Goal: Task Accomplishment & Management: Manage account settings

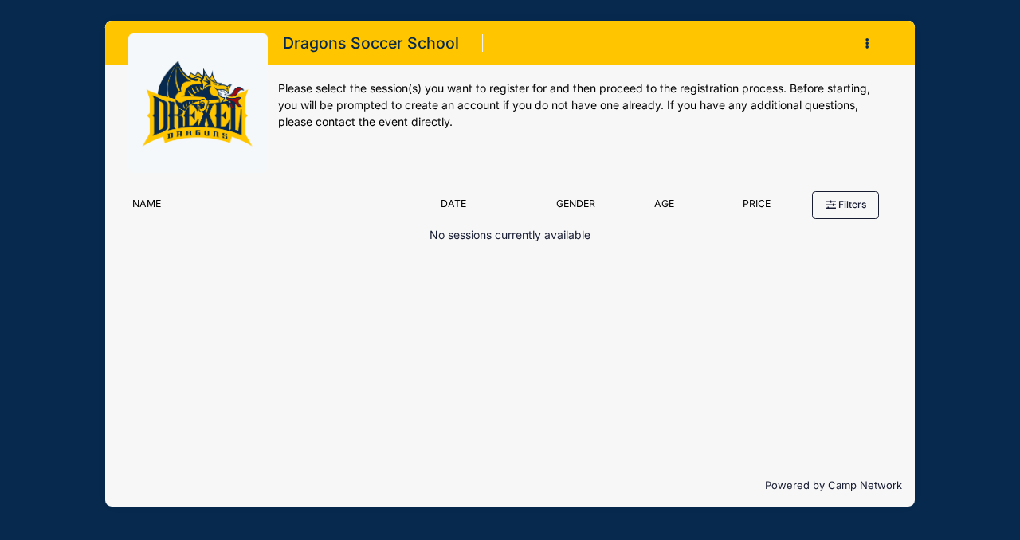
click at [869, 44] on icon "button" at bounding box center [872, 44] width 13 height 0
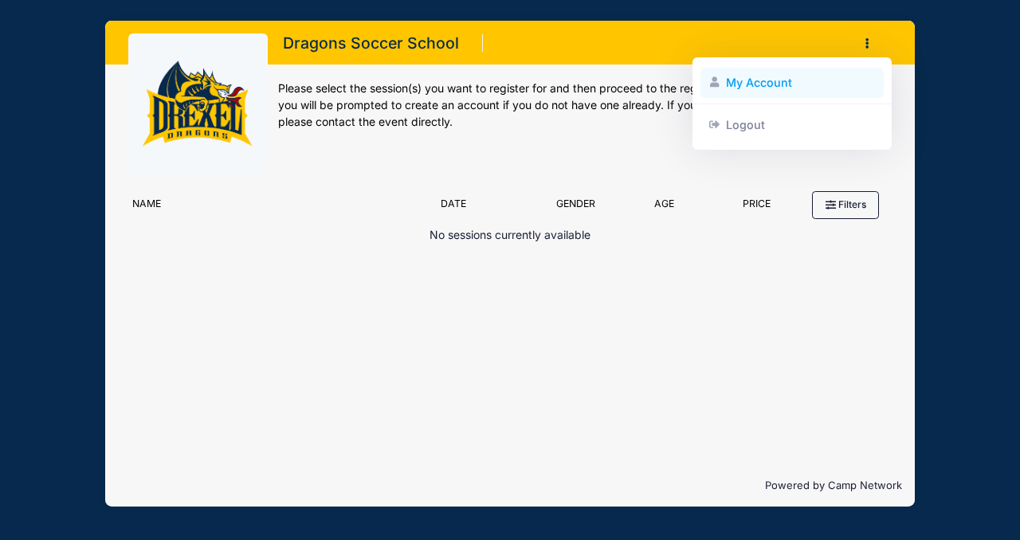
click at [764, 85] on link "My Account" at bounding box center [793, 83] width 184 height 30
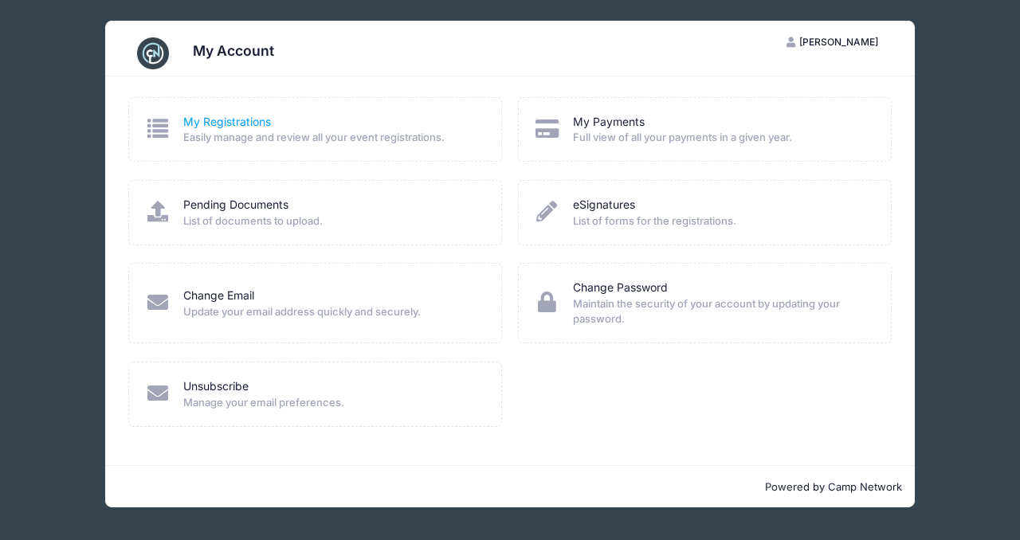
click at [226, 121] on link "My Registrations" at bounding box center [227, 122] width 88 height 17
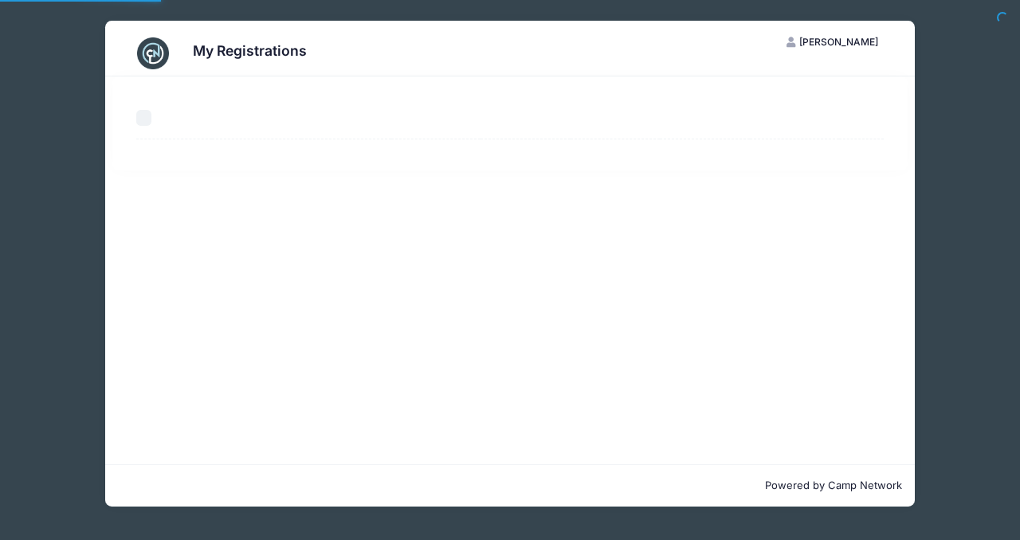
select select "50"
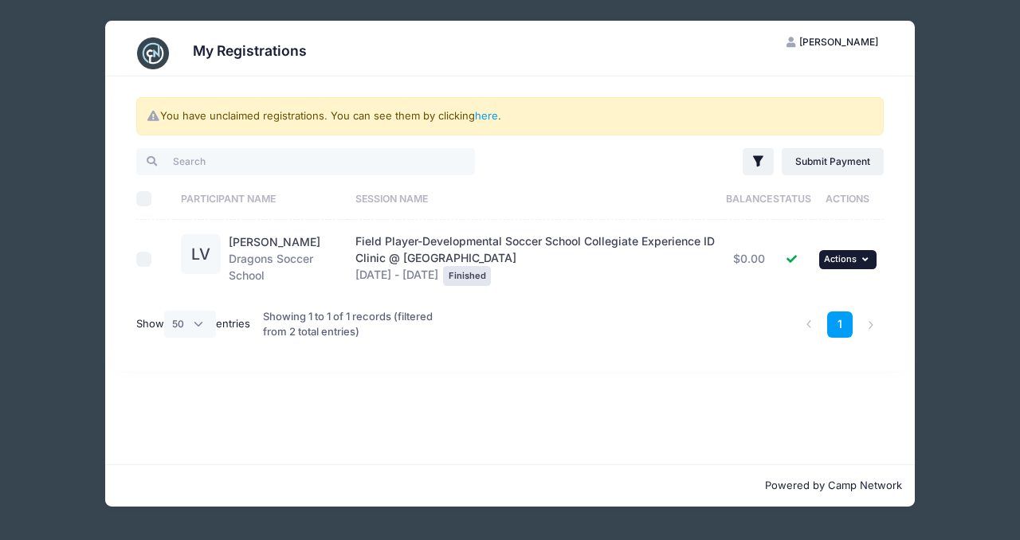
click at [827, 262] on span "Actions" at bounding box center [840, 258] width 33 height 11
click at [812, 294] on link "View Registration" at bounding box center [796, 295] width 144 height 30
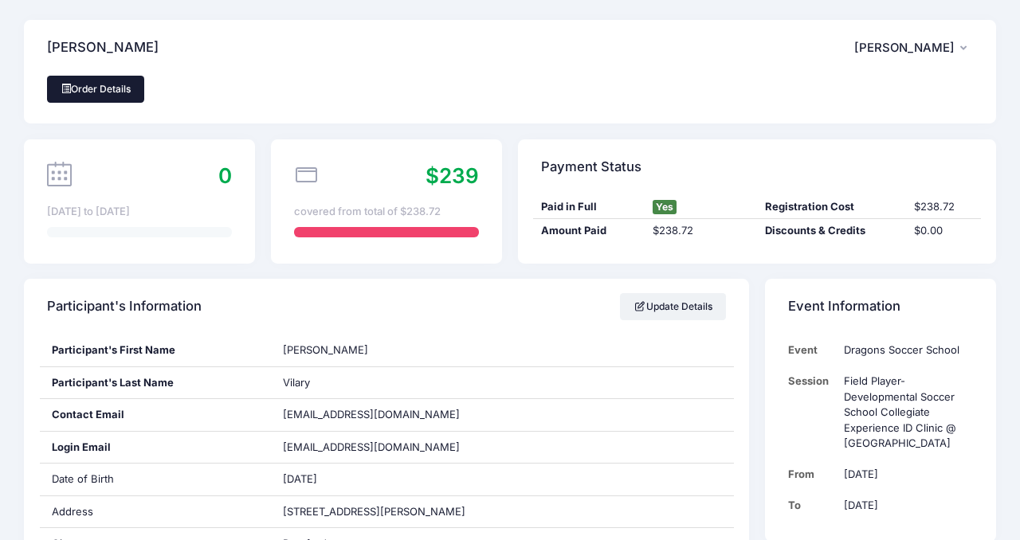
click at [107, 88] on link "Order Details" at bounding box center [95, 89] width 97 height 27
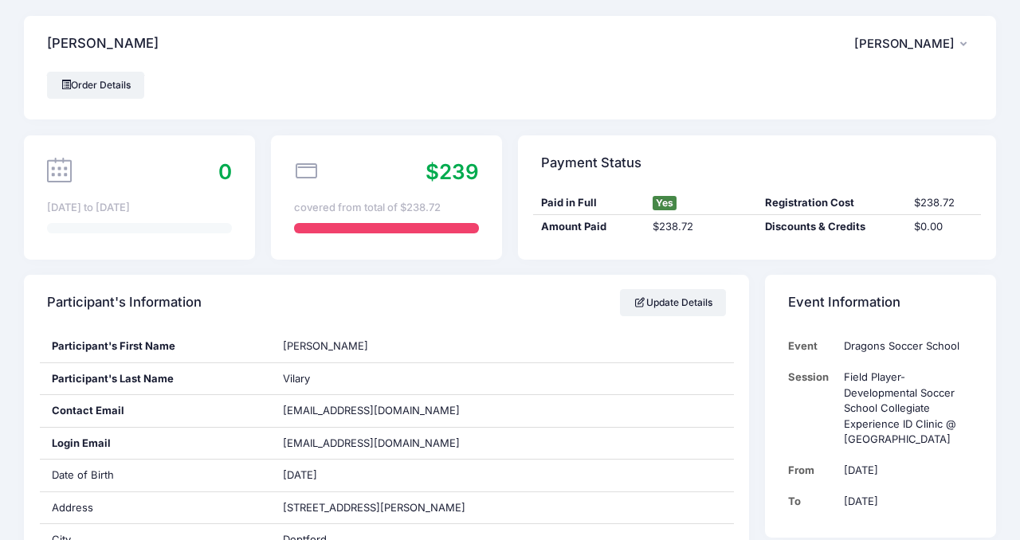
click at [936, 49] on span "[PERSON_NAME]" at bounding box center [904, 44] width 100 height 14
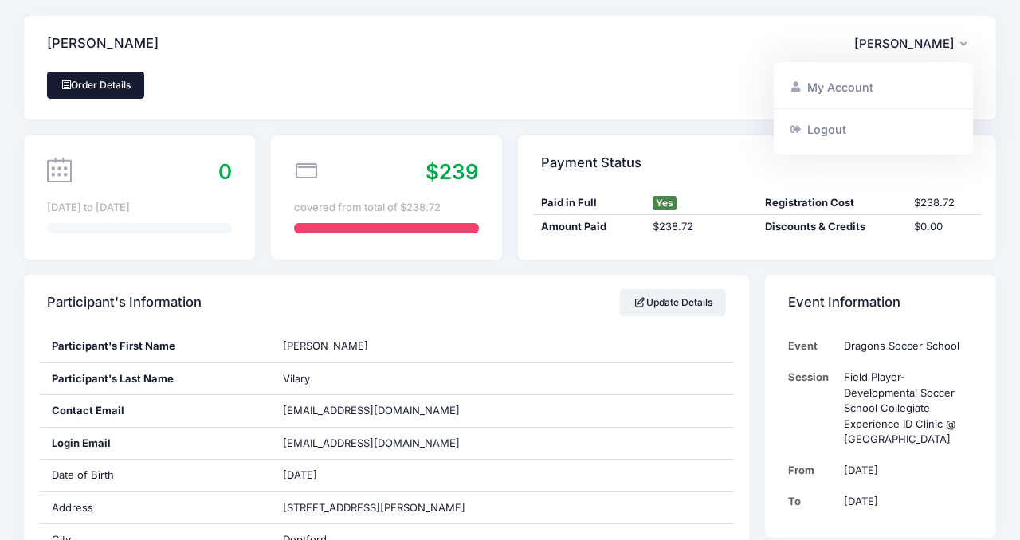
click at [99, 84] on link "Order Details" at bounding box center [95, 85] width 97 height 27
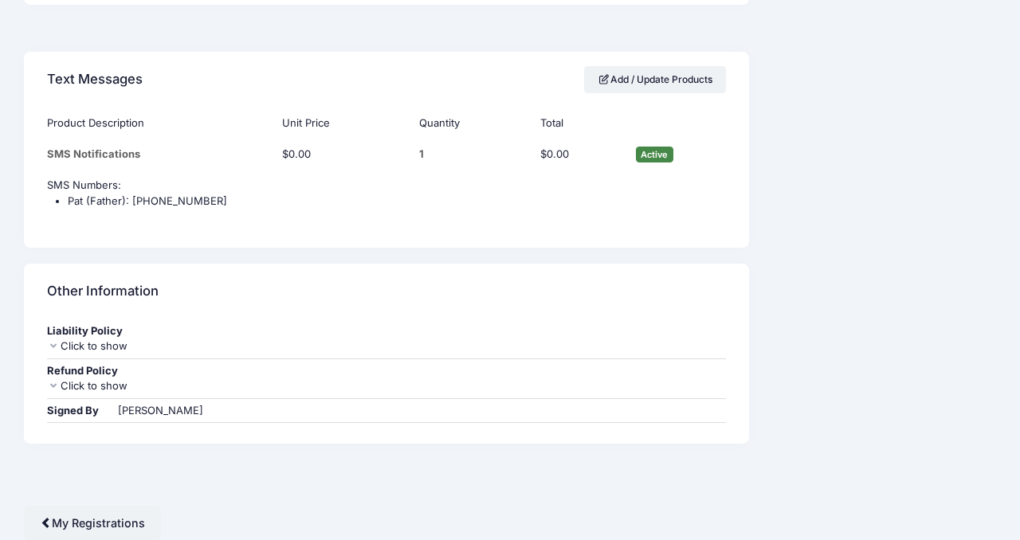
scroll to position [1003, 0]
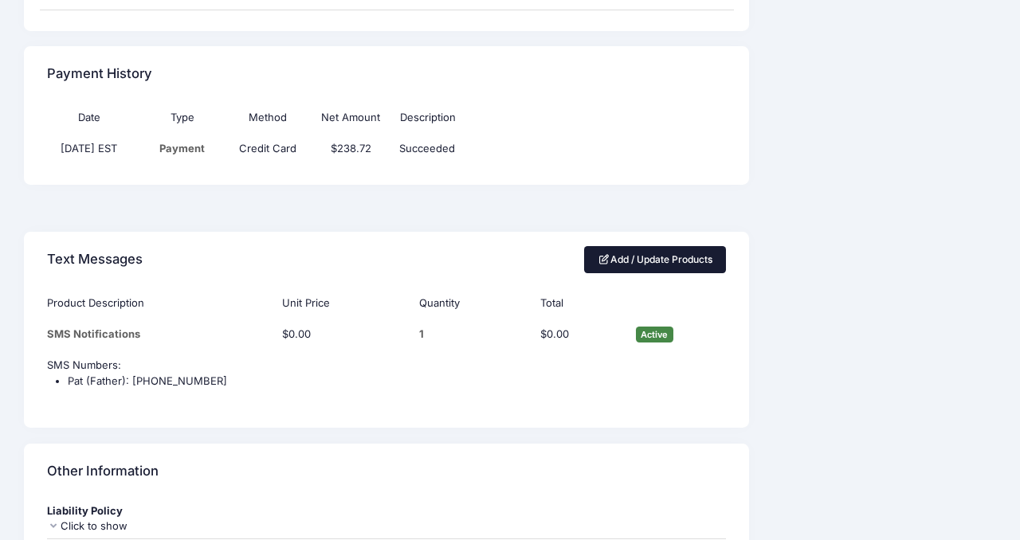
click at [608, 258] on link "Add / Update Products" at bounding box center [655, 259] width 142 height 27
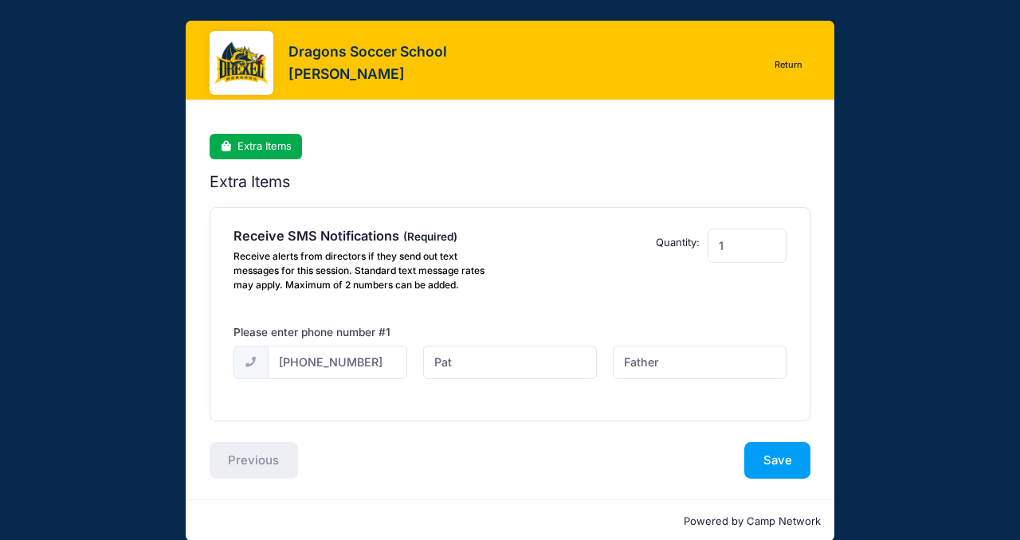
click at [795, 65] on link "Return" at bounding box center [789, 65] width 45 height 19
